Goal: Use online tool/utility: Use online tool/utility

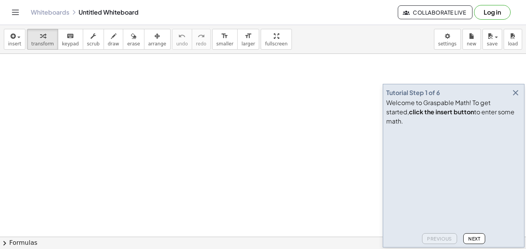
click at [518, 98] on icon "button" at bounding box center [515, 92] width 9 height 9
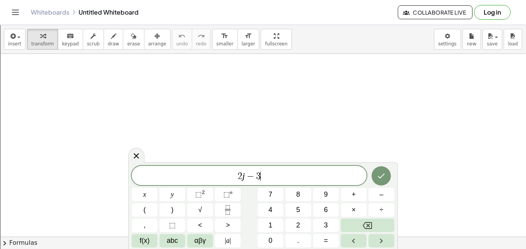
scroll to position [2, 0]
click at [234, 172] on span "(" at bounding box center [235, 175] width 5 height 11
click at [277, 171] on span "( ​ 2 j − 3 )" at bounding box center [249, 175] width 235 height 13
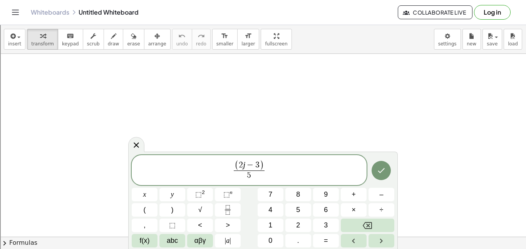
click at [283, 167] on span "( 2 j − 3 ) 5 ​ ​" at bounding box center [249, 171] width 235 height 22
click at [388, 174] on button "Done" at bounding box center [381, 170] width 19 height 19
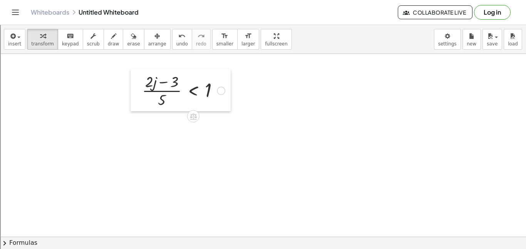
drag, startPoint x: 335, startPoint y: 166, endPoint x: 136, endPoint y: 82, distance: 216.1
click at [136, 82] on div at bounding box center [137, 90] width 12 height 42
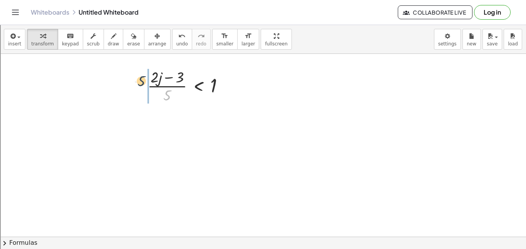
drag, startPoint x: 165, startPoint y: 94, endPoint x: 138, endPoint y: 79, distance: 31.0
click at [138, 79] on div "· 5 · ( + · 2 · j − 3 ) · 5 < 1" at bounding box center [186, 85] width 100 height 42
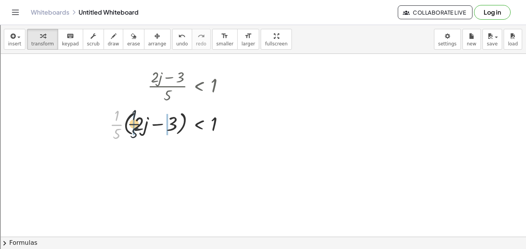
drag, startPoint x: 115, startPoint y: 123, endPoint x: 133, endPoint y: 123, distance: 18.5
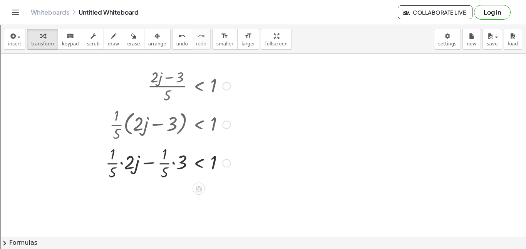
click at [121, 164] on div at bounding box center [168, 162] width 133 height 39
click at [169, 161] on div at bounding box center [170, 162] width 129 height 39
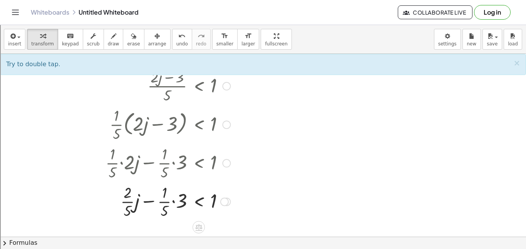
click at [173, 203] on div at bounding box center [168, 201] width 133 height 39
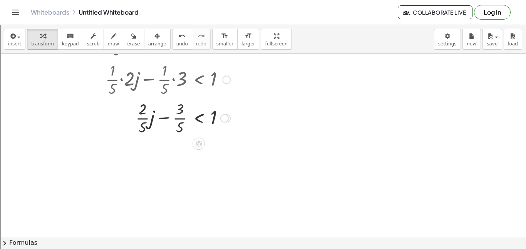
scroll to position [86, 0]
click at [183, 114] on div at bounding box center [168, 115] width 133 height 39
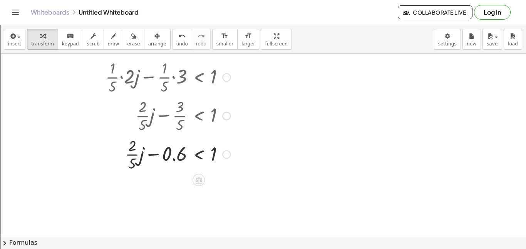
click at [131, 155] on div at bounding box center [168, 154] width 133 height 39
click at [172, 154] on div at bounding box center [168, 154] width 133 height 26
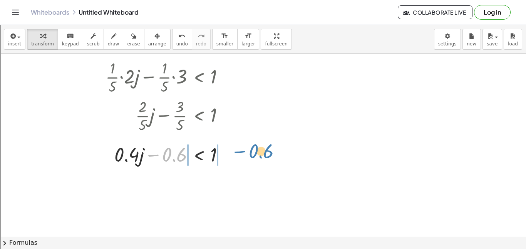
drag, startPoint x: 172, startPoint y: 154, endPoint x: 240, endPoint y: 155, distance: 68.6
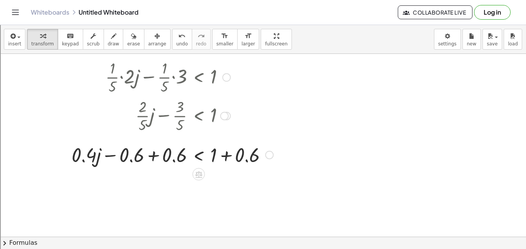
click at [235, 163] on div at bounding box center [173, 154] width 210 height 26
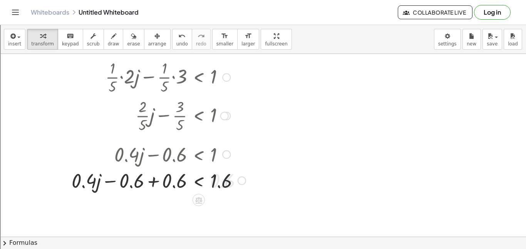
click at [0, 0] on div at bounding box center [0, 0] width 0 height 0
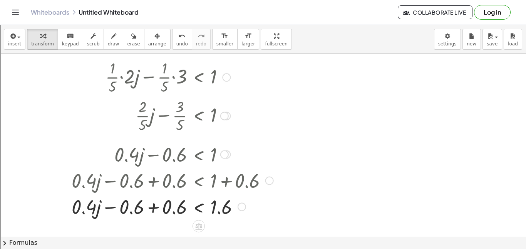
click at [152, 202] on div at bounding box center [173, 206] width 210 height 26
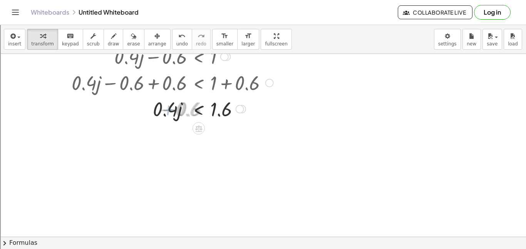
scroll to position [206, 0]
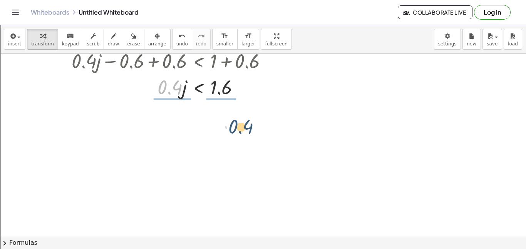
drag, startPoint x: 170, startPoint y: 85, endPoint x: 240, endPoint y: 122, distance: 79.3
click at [240, 122] on div at bounding box center [263, 56] width 526 height 416
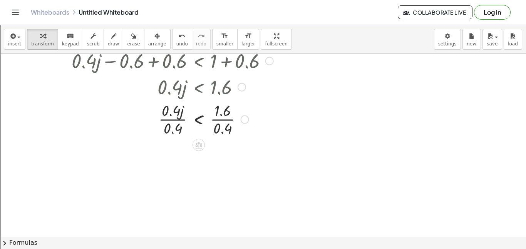
click at [222, 113] on div at bounding box center [173, 119] width 210 height 39
click at [163, 125] on div at bounding box center [173, 119] width 210 height 39
click at [165, 116] on div at bounding box center [173, 119] width 210 height 39
click at [220, 123] on div at bounding box center [160, 119] width 233 height 39
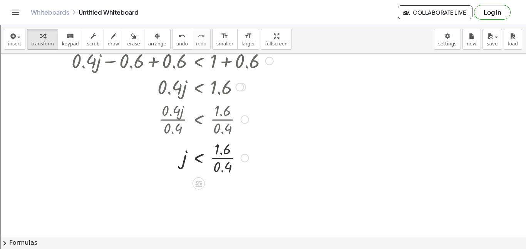
click at [224, 151] on div at bounding box center [173, 157] width 210 height 39
click at [221, 159] on div at bounding box center [173, 157] width 210 height 39
click at [221, 159] on div at bounding box center [173, 157] width 210 height 25
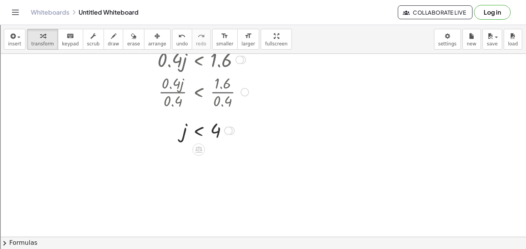
scroll to position [333, 0]
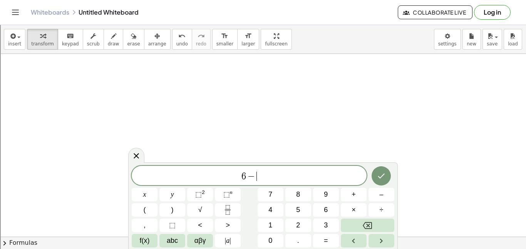
scroll to position [3, 0]
click at [375, 177] on button "Done" at bounding box center [381, 175] width 19 height 19
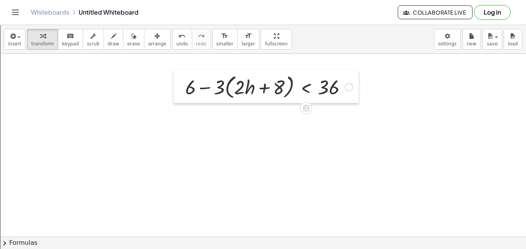
drag, startPoint x: 262, startPoint y: 148, endPoint x: 164, endPoint y: 79, distance: 119.3
click at [174, 79] on div at bounding box center [180, 86] width 12 height 33
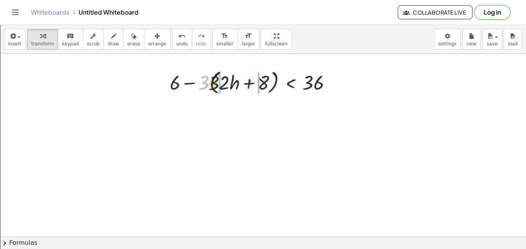
drag, startPoint x: 205, startPoint y: 86, endPoint x: 223, endPoint y: 84, distance: 18.2
click at [223, 84] on div at bounding box center [253, 81] width 175 height 29
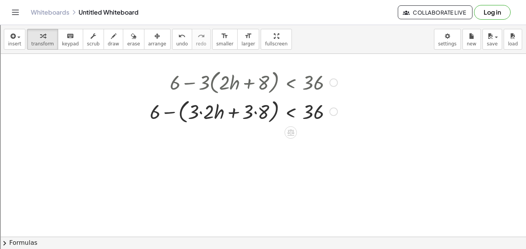
click at [204, 111] on div at bounding box center [243, 111] width 195 height 29
click at [261, 111] on div at bounding box center [251, 111] width 180 height 29
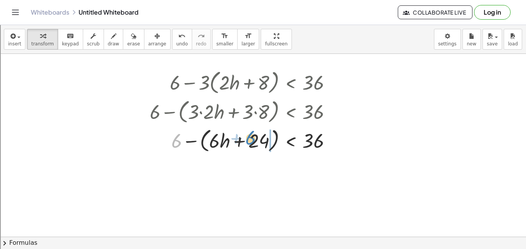
drag, startPoint x: 174, startPoint y: 141, endPoint x: 248, endPoint y: 138, distance: 74.1
click at [248, 138] on div at bounding box center [243, 140] width 195 height 29
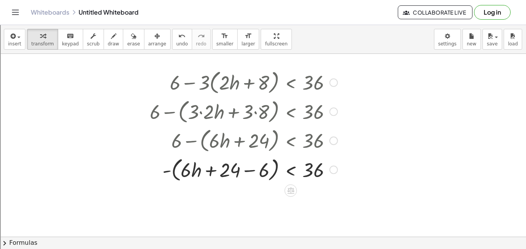
click at [247, 170] on div at bounding box center [243, 169] width 195 height 29
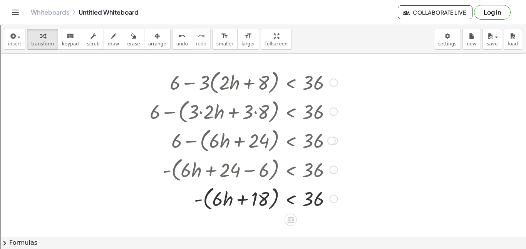
click at [199, 198] on div at bounding box center [243, 198] width 195 height 29
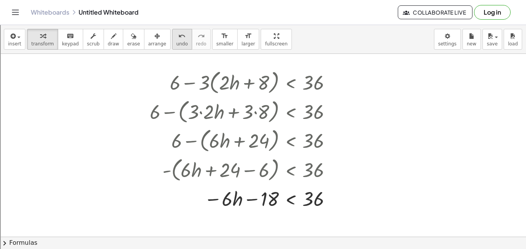
click at [172, 45] on button "undo undo" at bounding box center [182, 39] width 20 height 21
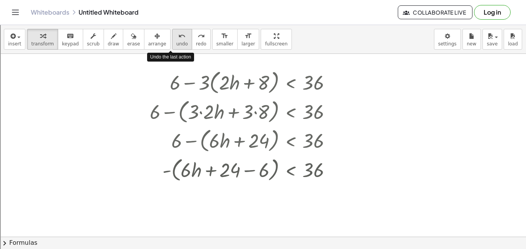
click at [172, 45] on button "undo undo" at bounding box center [182, 39] width 20 height 21
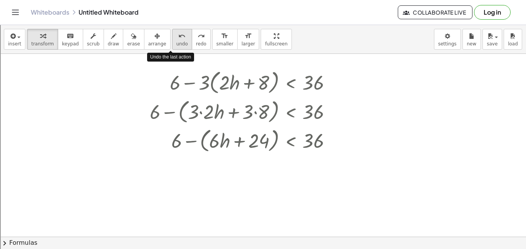
click at [172, 45] on button "undo undo" at bounding box center [182, 39] width 20 height 21
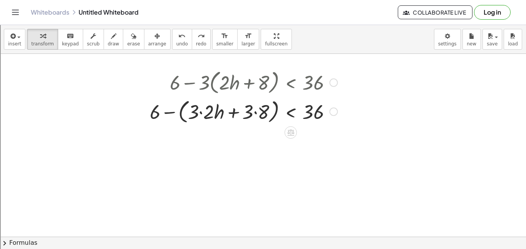
click at [195, 112] on div at bounding box center [243, 111] width 195 height 29
click at [198, 112] on div at bounding box center [243, 111] width 195 height 29
click at [258, 115] on div at bounding box center [243, 111] width 195 height 29
click at [256, 111] on div at bounding box center [247, 111] width 190 height 29
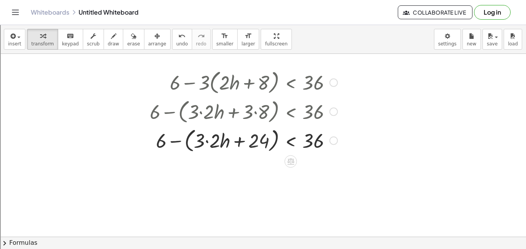
click at [206, 117] on div at bounding box center [243, 111] width 195 height 29
click at [208, 143] on div at bounding box center [243, 140] width 195 height 29
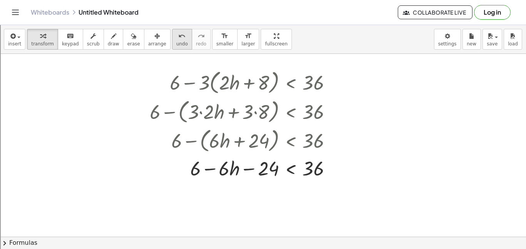
click at [175, 47] on button "undo undo" at bounding box center [182, 39] width 20 height 21
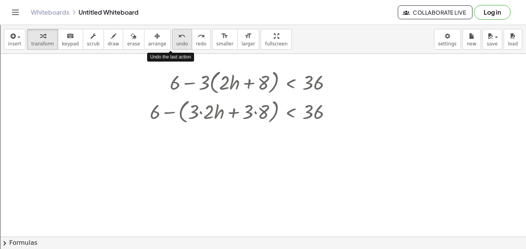
click at [175, 47] on button "undo undo" at bounding box center [182, 39] width 20 height 21
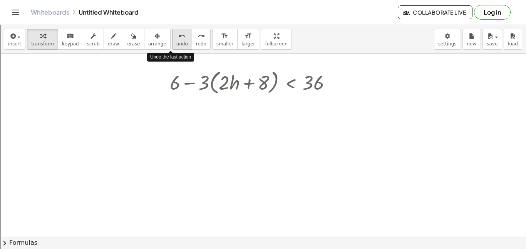
click at [175, 47] on button "undo undo" at bounding box center [182, 39] width 20 height 21
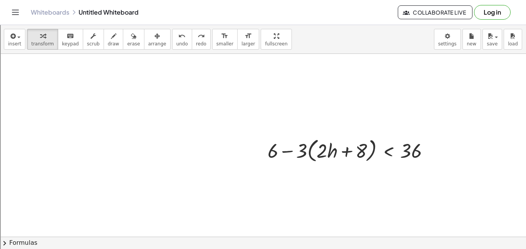
drag, startPoint x: 255, startPoint y: 151, endPoint x: 231, endPoint y: 136, distance: 27.9
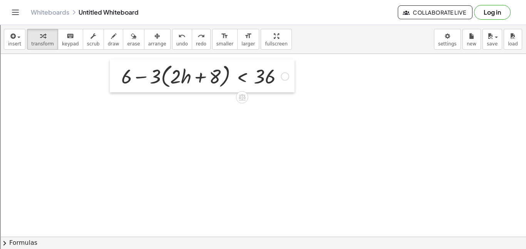
drag, startPoint x: 261, startPoint y: 154, endPoint x: 119, endPoint y: 87, distance: 157.1
click at [119, 87] on div at bounding box center [116, 75] width 12 height 33
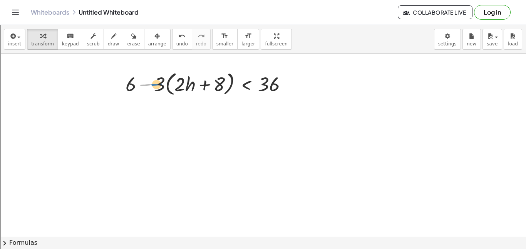
drag, startPoint x: 152, startPoint y: 84, endPoint x: 160, endPoint y: 84, distance: 8.5
click at [160, 84] on div at bounding box center [209, 83] width 175 height 29
click at [160, 86] on div at bounding box center [209, 83] width 175 height 29
click at [153, 83] on div at bounding box center [209, 83] width 175 height 29
drag, startPoint x: 161, startPoint y: 84, endPoint x: 174, endPoint y: 84, distance: 13.1
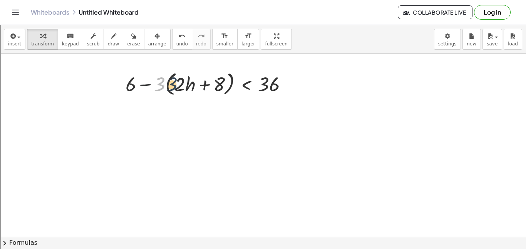
click at [174, 84] on div at bounding box center [209, 83] width 175 height 29
click at [155, 96] on div at bounding box center [199, 83] width 195 height 29
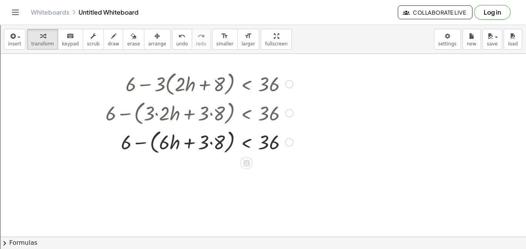
click at [213, 121] on div at bounding box center [199, 112] width 195 height 29
click at [213, 136] on div at bounding box center [199, 141] width 195 height 29
drag, startPoint x: 150, startPoint y: 143, endPoint x: 165, endPoint y: 144, distance: 15.4
click at [165, 144] on div at bounding box center [199, 141] width 195 height 29
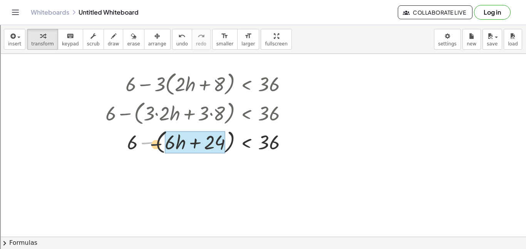
drag, startPoint x: 147, startPoint y: 141, endPoint x: 183, endPoint y: 148, distance: 36.9
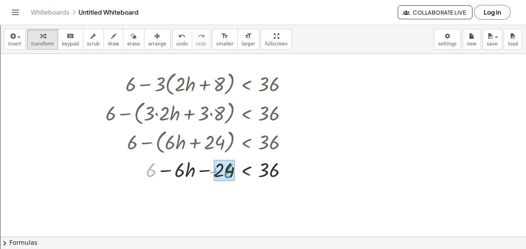
drag, startPoint x: 151, startPoint y: 171, endPoint x: 227, endPoint y: 172, distance: 75.9
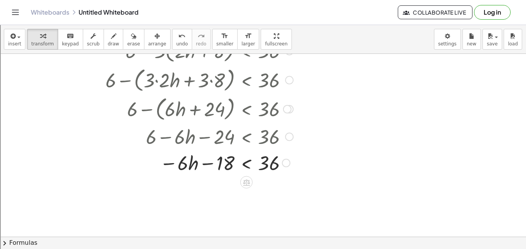
scroll to position [386, 0]
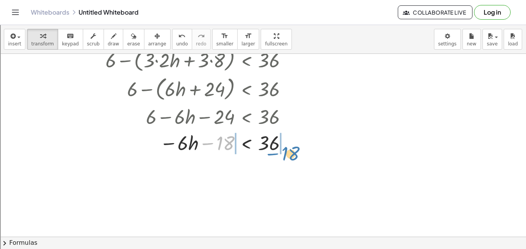
drag, startPoint x: 211, startPoint y: 142, endPoint x: 278, endPoint y: 150, distance: 67.1
click at [278, 150] on div at bounding box center [199, 142] width 195 height 26
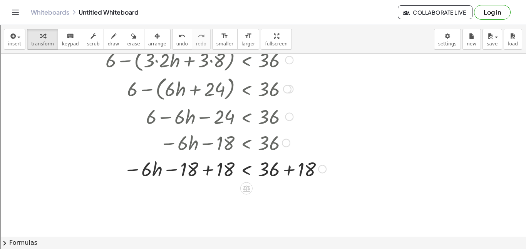
click at [288, 172] on div at bounding box center [216, 169] width 229 height 26
click at [210, 166] on div at bounding box center [199, 169] width 195 height 26
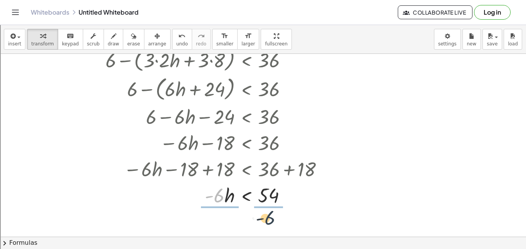
drag, startPoint x: 222, startPoint y: 194, endPoint x: 274, endPoint y: 217, distance: 57.3
click at [274, 217] on div "· ( + · 2 · j − 3 ) · 5 < 1 · · 1 · 5 · ( + · 2 · j − 3 ) < 1 + · · 1 · 5 · 2 ·…" at bounding box center [263, 34] width 526 height 732
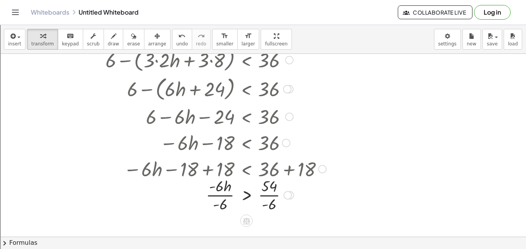
click at [271, 198] on div at bounding box center [216, 194] width 229 height 39
click at [229, 196] on div at bounding box center [216, 194] width 229 height 39
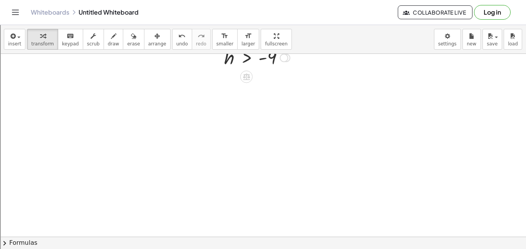
scroll to position [543, 0]
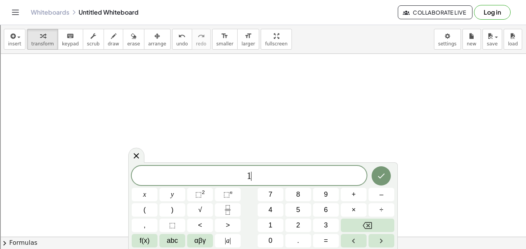
scroll to position [4, 0]
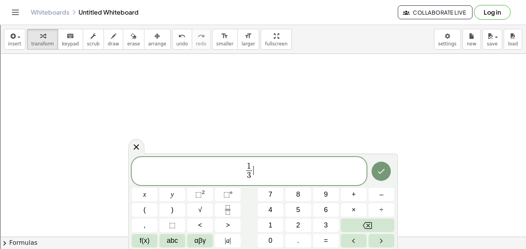
click at [260, 162] on span "1 3 ​ ​" at bounding box center [249, 172] width 235 height 20
click at [385, 170] on icon "Done" at bounding box center [381, 171] width 9 height 9
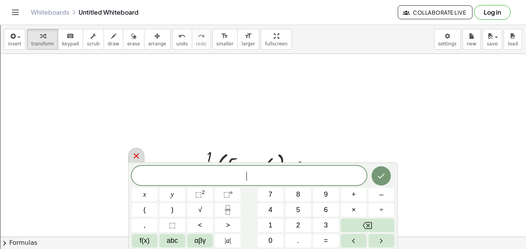
click at [131, 158] on div at bounding box center [136, 155] width 16 height 15
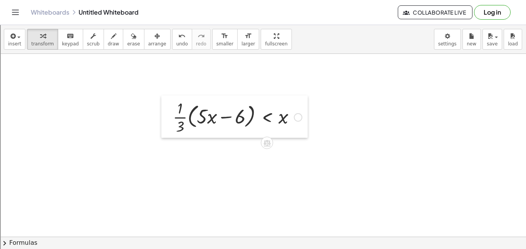
drag, startPoint x: 200, startPoint y: 164, endPoint x: 161, endPoint y: 91, distance: 83.0
click at [161, 96] on div at bounding box center [167, 117] width 12 height 42
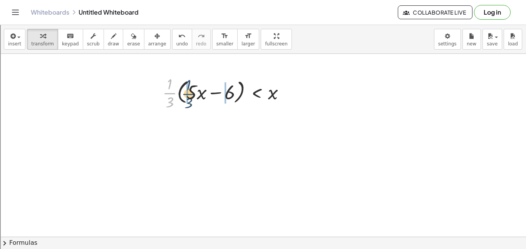
drag, startPoint x: 170, startPoint y: 91, endPoint x: 189, endPoint y: 91, distance: 18.9
click at [189, 91] on div at bounding box center [227, 92] width 137 height 39
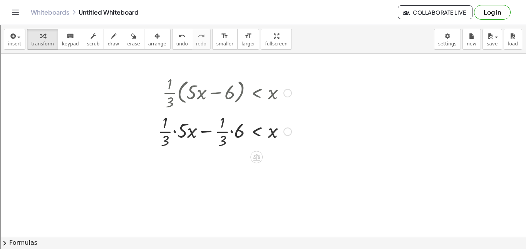
click at [169, 134] on div at bounding box center [224, 131] width 141 height 39
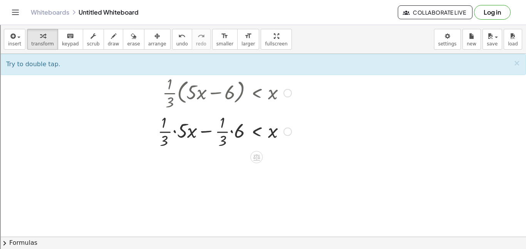
click at [233, 133] on div at bounding box center [224, 131] width 141 height 39
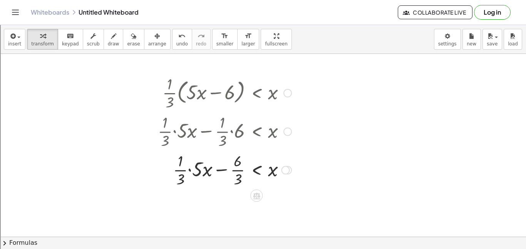
click at [190, 170] on div at bounding box center [224, 169] width 141 height 39
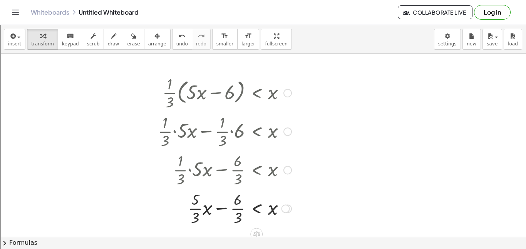
click at [194, 211] on div at bounding box center [224, 208] width 141 height 39
click at [237, 212] on div at bounding box center [220, 208] width 149 height 39
click at [237, 212] on div at bounding box center [222, 208] width 145 height 26
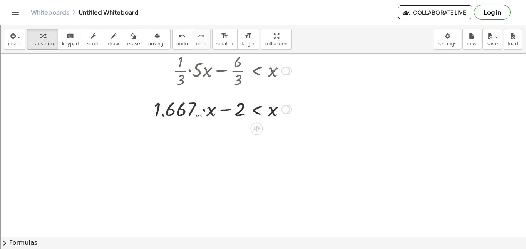
scroll to position [646, 0]
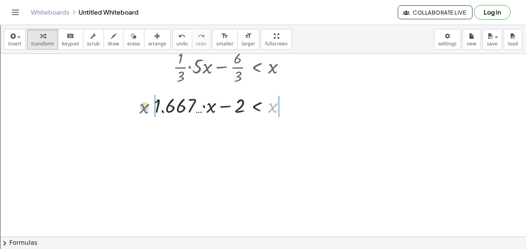
drag, startPoint x: 274, startPoint y: 109, endPoint x: 143, endPoint y: 111, distance: 130.3
click at [143, 111] on div "· · 1 · 3 · ( + · 5 · x − 6 ) < x + · · 1 · 3 · 5 · x − · · 1 · 3 · 6 < x + · ·…" at bounding box center [220, 44] width 155 height 152
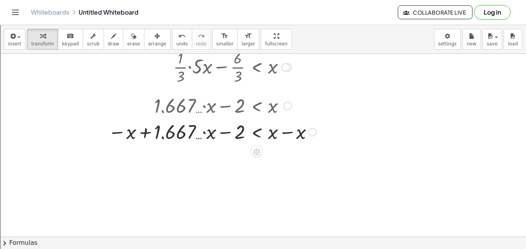
click at [150, 132] on div at bounding box center [212, 131] width 216 height 26
click at [300, 133] on div at bounding box center [213, 132] width 219 height 26
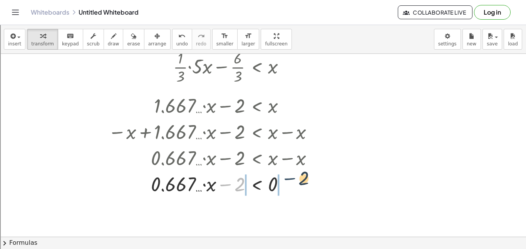
drag, startPoint x: 230, startPoint y: 185, endPoint x: 297, endPoint y: 179, distance: 67.3
click at [297, 179] on div at bounding box center [213, 184] width 219 height 26
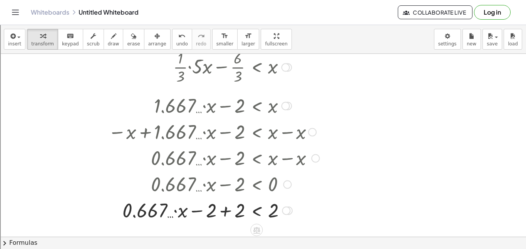
click at [232, 209] on div at bounding box center [213, 210] width 219 height 26
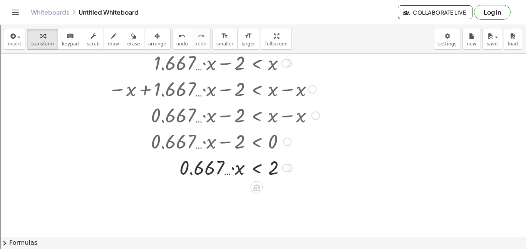
scroll to position [694, 0]
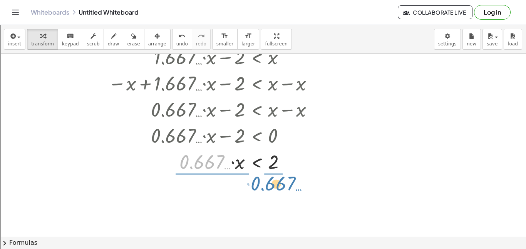
drag, startPoint x: 199, startPoint y: 163, endPoint x: 269, endPoint y: 183, distance: 72.8
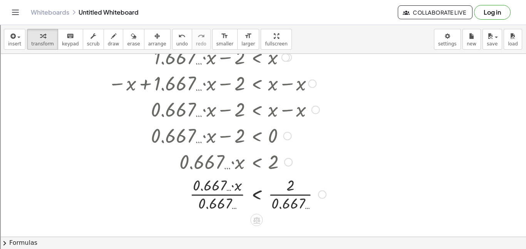
click at [292, 197] on div at bounding box center [217, 194] width 226 height 39
click at [195, 202] on div at bounding box center [213, 194] width 219 height 39
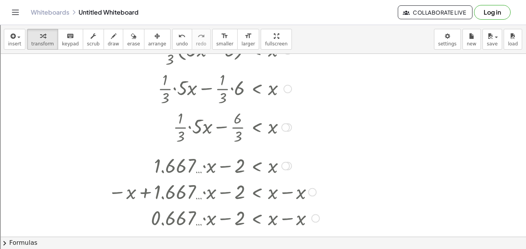
scroll to position [584, 0]
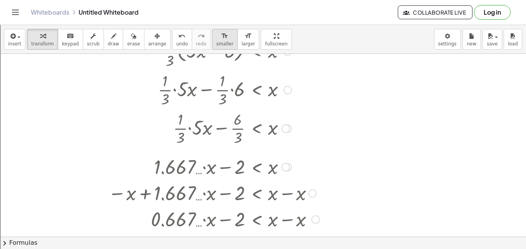
click at [217, 40] on div "format_size" at bounding box center [225, 35] width 17 height 9
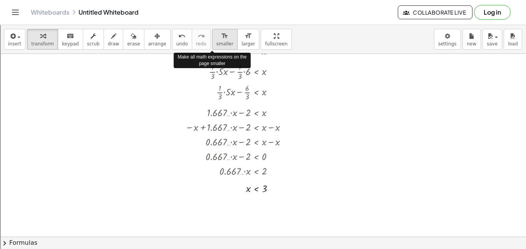
click at [217, 40] on div "format_size" at bounding box center [225, 35] width 17 height 9
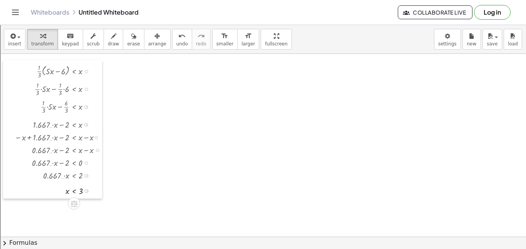
drag, startPoint x: 195, startPoint y: 105, endPoint x: 10, endPoint y: 127, distance: 186.3
click at [10, 127] on div at bounding box center [9, 129] width 12 height 139
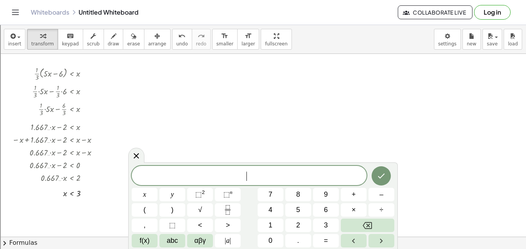
scroll to position [4, 0]
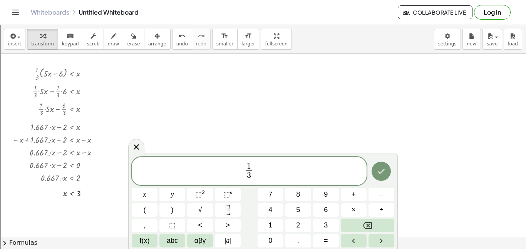
click at [263, 166] on span "1 3 ​ ​" at bounding box center [249, 172] width 235 height 20
click at [363, 208] on button "×" at bounding box center [354, 209] width 26 height 13
click at [380, 171] on icon "Done" at bounding box center [381, 171] width 9 height 9
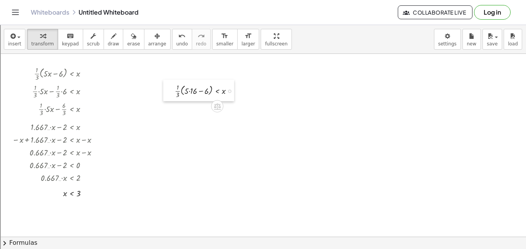
drag, startPoint x: 145, startPoint y: 94, endPoint x: 165, endPoint y: 85, distance: 21.9
click at [165, 85] on div at bounding box center [169, 91] width 12 height 22
click at [185, 84] on div at bounding box center [205, 86] width 72 height 18
click at [187, 87] on div at bounding box center [205, 86] width 72 height 18
click at [187, 85] on div at bounding box center [207, 86] width 68 height 18
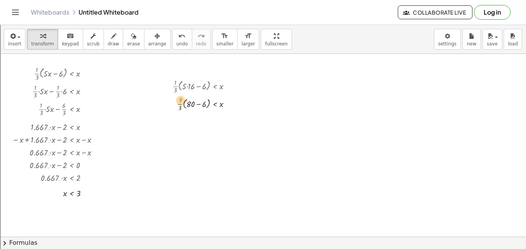
click at [176, 100] on div at bounding box center [205, 104] width 72 height 18
drag, startPoint x: 179, startPoint y: 103, endPoint x: 187, endPoint y: 102, distance: 7.4
click at [183, 122] on div at bounding box center [205, 122] width 72 height 18
click at [207, 121] on div at bounding box center [205, 122] width 72 height 18
click at [192, 155] on div at bounding box center [205, 157] width 72 height 18
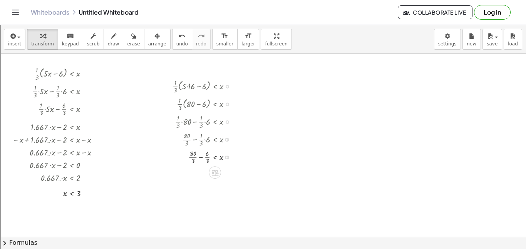
click at [190, 156] on div at bounding box center [205, 157] width 72 height 18
click at [205, 156] on div at bounding box center [204, 157] width 72 height 18
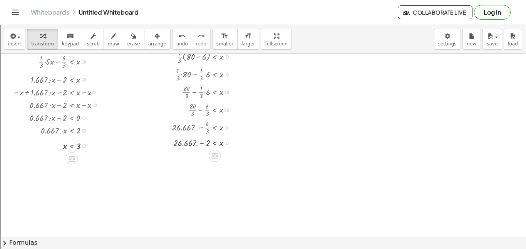
scroll to position [637, 0]
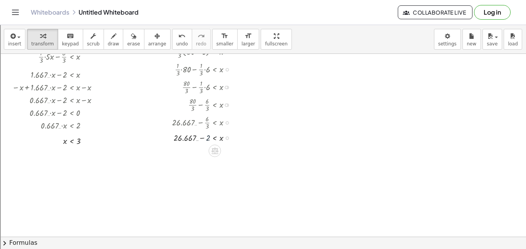
click at [210, 138] on div at bounding box center [204, 137] width 72 height 13
click at [172, 40] on button "undo undo" at bounding box center [182, 39] width 20 height 21
click at [202, 137] on div at bounding box center [199, 137] width 84 height 13
click at [205, 150] on div at bounding box center [204, 150] width 72 height 12
click at [218, 151] on div at bounding box center [204, 150] width 72 height 12
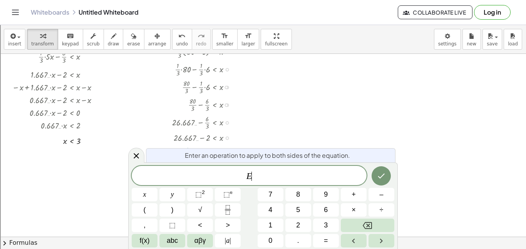
scroll to position [5, 0]
click at [135, 157] on icon at bounding box center [136, 155] width 5 height 5
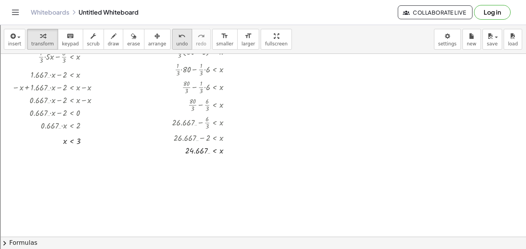
click at [178, 37] on icon "undo" at bounding box center [181, 36] width 7 height 9
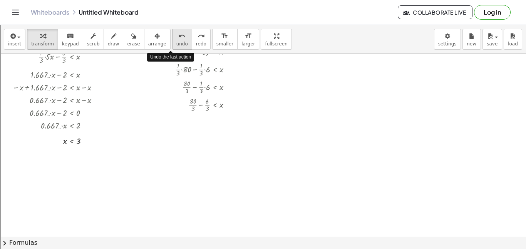
click at [178, 37] on icon "undo" at bounding box center [181, 36] width 7 height 9
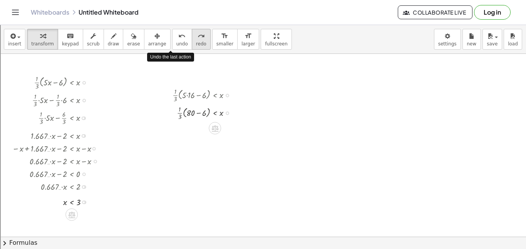
scroll to position [565, 0]
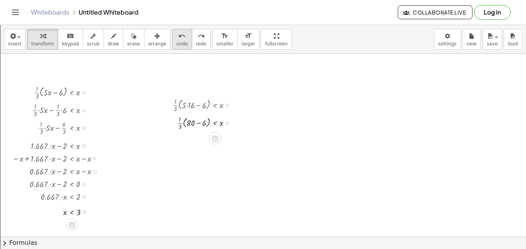
click at [178, 38] on icon "undo" at bounding box center [181, 36] width 7 height 9
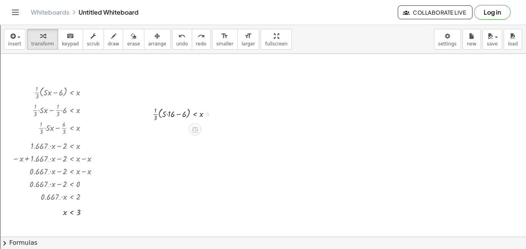
click at [193, 115] on div at bounding box center [185, 114] width 72 height 18
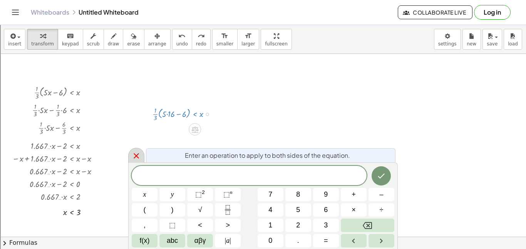
click at [131, 162] on div at bounding box center [136, 155] width 16 height 15
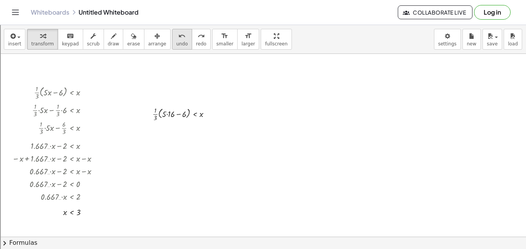
click at [172, 49] on button "undo undo" at bounding box center [182, 39] width 20 height 21
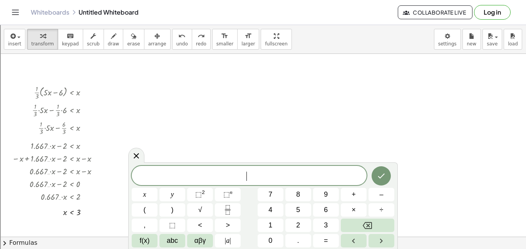
scroll to position [5, 0]
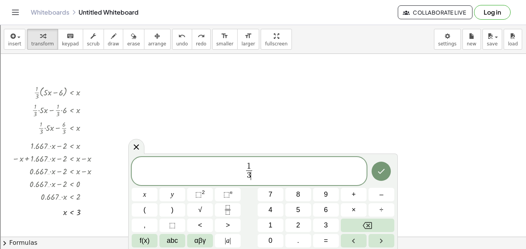
click at [261, 171] on span "1 3 ​ ​" at bounding box center [249, 172] width 235 height 20
click at [363, 212] on button "×" at bounding box center [354, 209] width 26 height 13
click at [294, 173] on span "1 3 ​ ​" at bounding box center [249, 172] width 235 height 20
click at [362, 205] on button "×" at bounding box center [354, 209] width 26 height 13
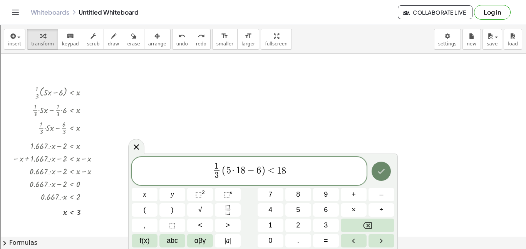
click at [384, 173] on icon "Done" at bounding box center [381, 171] width 9 height 9
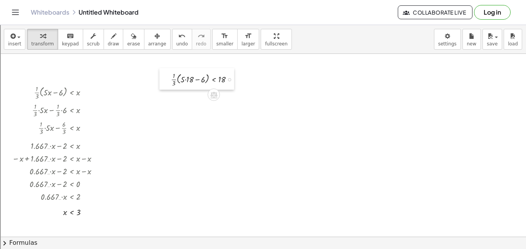
drag, startPoint x: 208, startPoint y: 172, endPoint x: 170, endPoint y: 76, distance: 102.6
click at [170, 76] on div at bounding box center [166, 79] width 12 height 22
click at [187, 80] on div at bounding box center [206, 80] width 76 height 18
drag, startPoint x: 178, startPoint y: 99, endPoint x: 188, endPoint y: 97, distance: 9.8
click at [188, 97] on div at bounding box center [206, 98] width 76 height 18
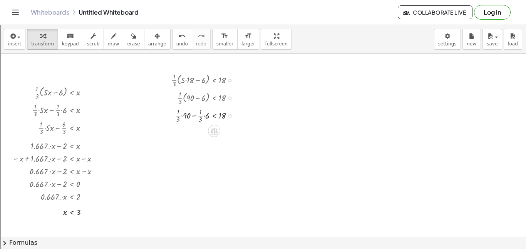
click at [183, 116] on div at bounding box center [206, 115] width 76 height 18
click at [206, 116] on div at bounding box center [206, 115] width 76 height 18
click at [205, 151] on div at bounding box center [206, 151] width 76 height 18
click at [186, 150] on div at bounding box center [206, 151] width 76 height 18
click at [196, 168] on div at bounding box center [206, 169] width 76 height 18
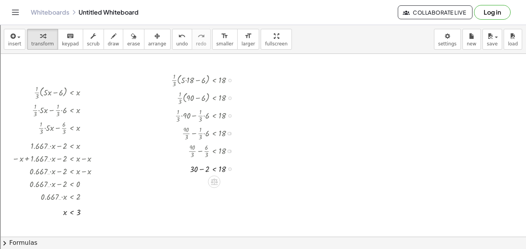
click at [202, 168] on div at bounding box center [206, 168] width 76 height 13
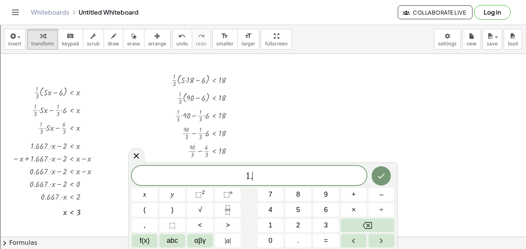
scroll to position [7, 0]
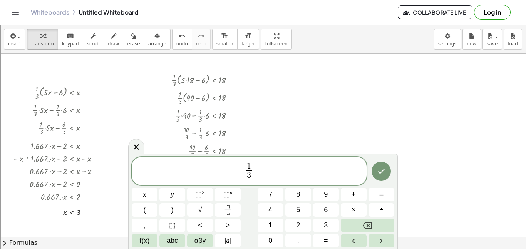
click at [277, 170] on span "1 3 ​ ​" at bounding box center [249, 172] width 235 height 20
click at [347, 213] on button "×" at bounding box center [354, 209] width 26 height 13
click at [379, 167] on icon "Done" at bounding box center [381, 171] width 9 height 9
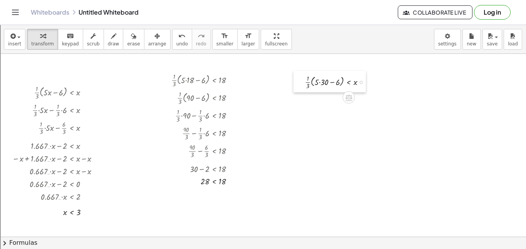
drag, startPoint x: 318, startPoint y: 89, endPoint x: 301, endPoint y: 81, distance: 19.1
click at [301, 81] on div at bounding box center [300, 82] width 12 height 22
click at [320, 80] on div at bounding box center [336, 81] width 74 height 18
drag, startPoint x: 308, startPoint y: 98, endPoint x: 319, endPoint y: 98, distance: 11.6
click at [319, 98] on div at bounding box center [336, 99] width 74 height 18
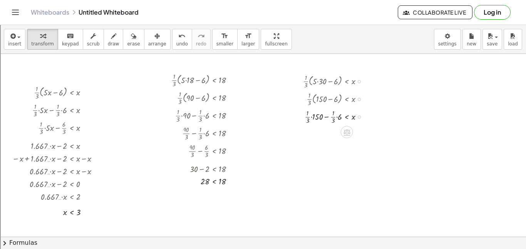
click at [314, 116] on div at bounding box center [336, 117] width 74 height 18
click at [339, 118] on div at bounding box center [336, 117] width 74 height 18
click at [338, 153] on div at bounding box center [336, 152] width 74 height 18
click at [324, 151] on div at bounding box center [336, 152] width 74 height 18
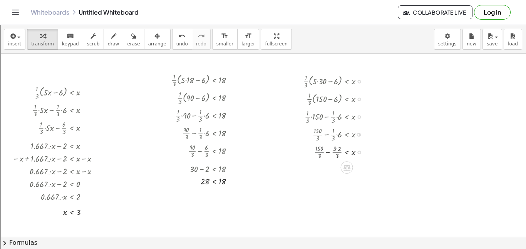
click at [324, 151] on div at bounding box center [336, 152] width 74 height 18
click at [338, 206] on div at bounding box center [336, 205] width 74 height 18
click at [178, 39] on icon "undo" at bounding box center [181, 36] width 7 height 9
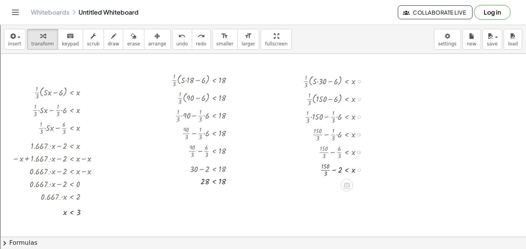
click at [324, 170] on div at bounding box center [336, 170] width 74 height 18
click at [334, 169] on div at bounding box center [336, 169] width 74 height 13
